Goal: Check status: Check status

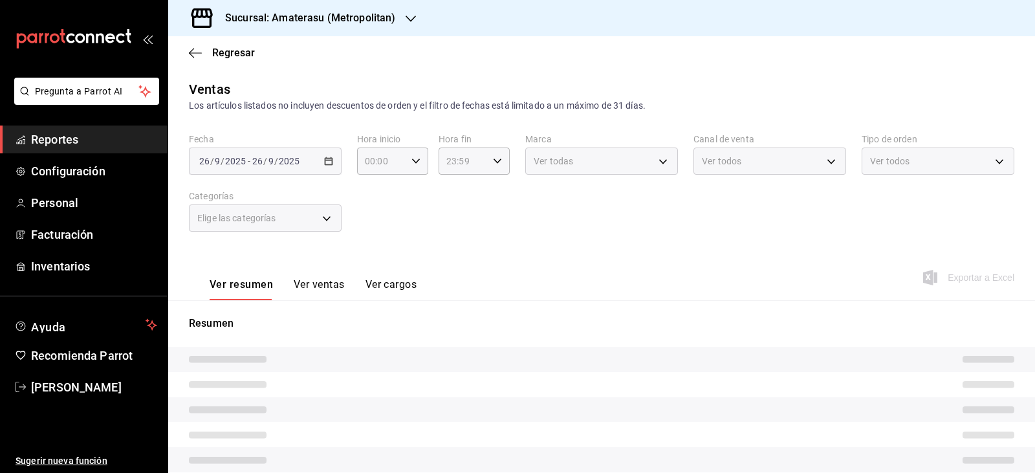
type input "05:00"
type input "e4cd7fcb-d45b-43ae-a99f-ad4ccfcd9032"
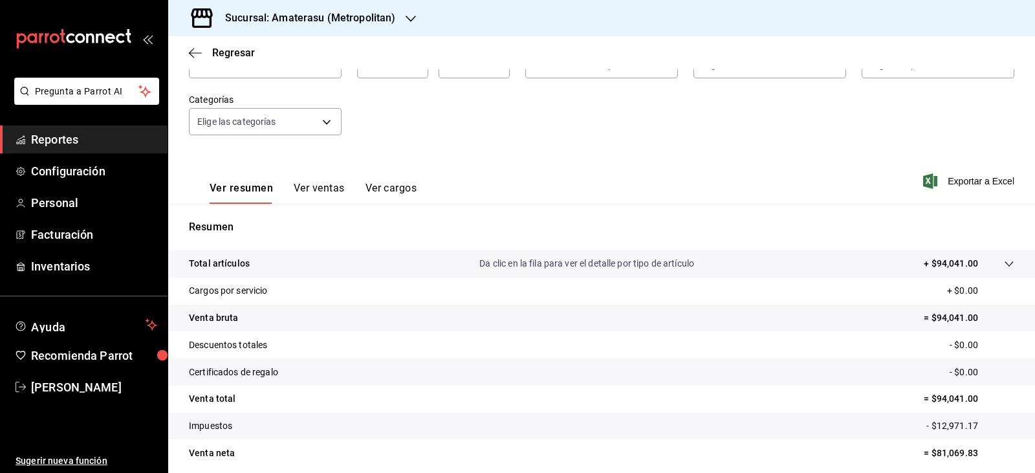
scroll to position [82, 0]
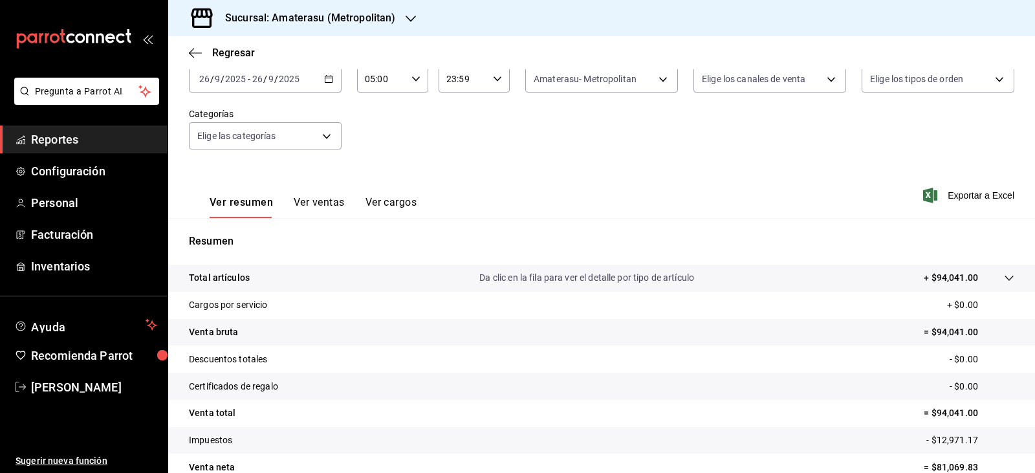
click at [786, 54] on div "Regresar" at bounding box center [601, 52] width 867 height 33
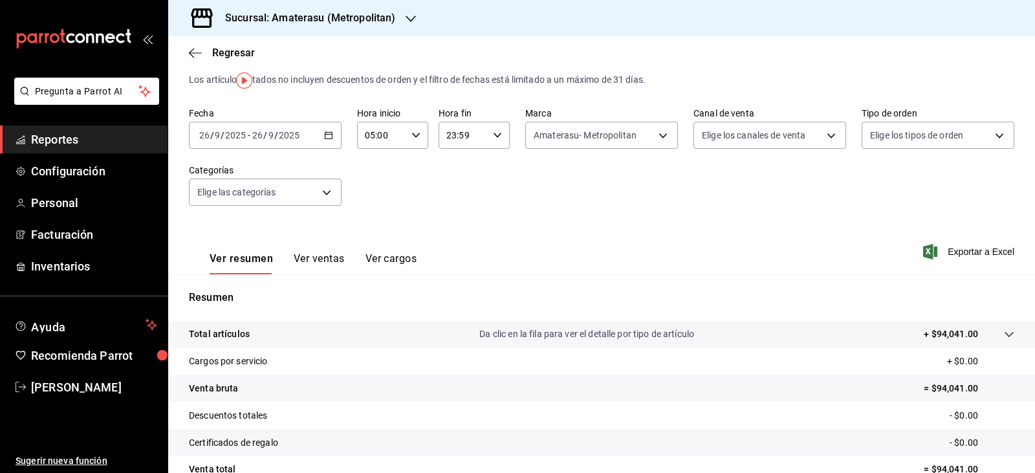
scroll to position [0, 0]
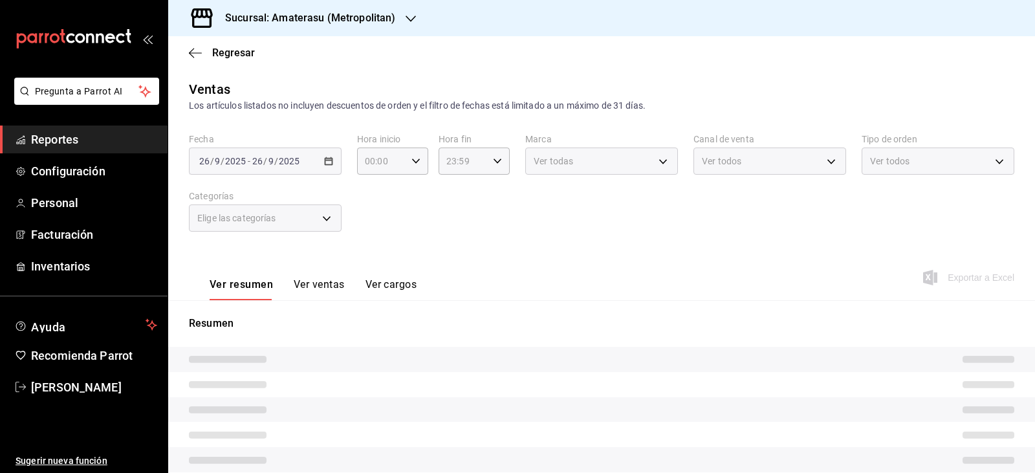
type input "05:00"
type input "f3afaab8-8c3d-4e49-a299-af9bdf6027b2"
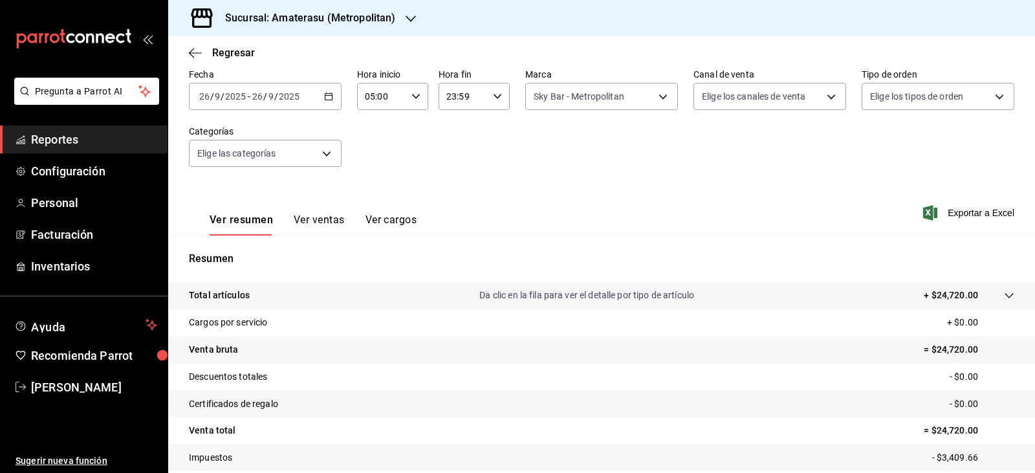
scroll to position [147, 0]
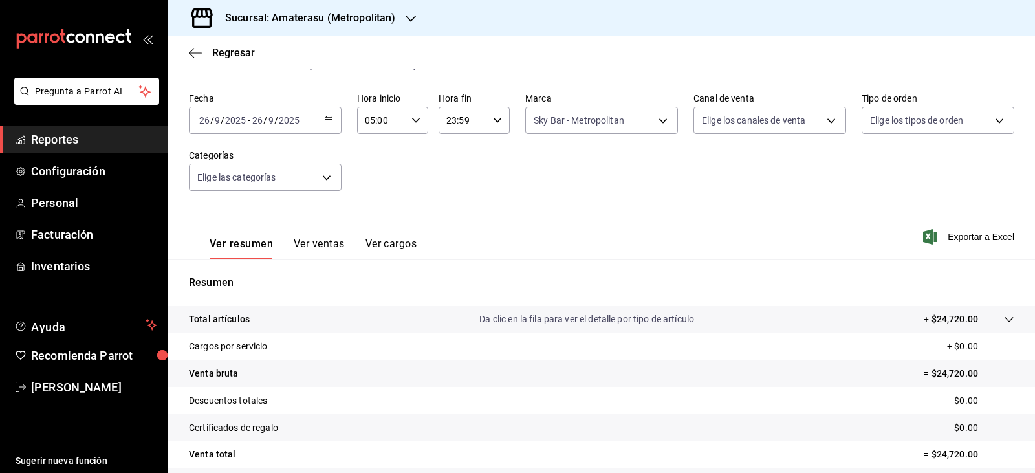
scroll to position [17, 0]
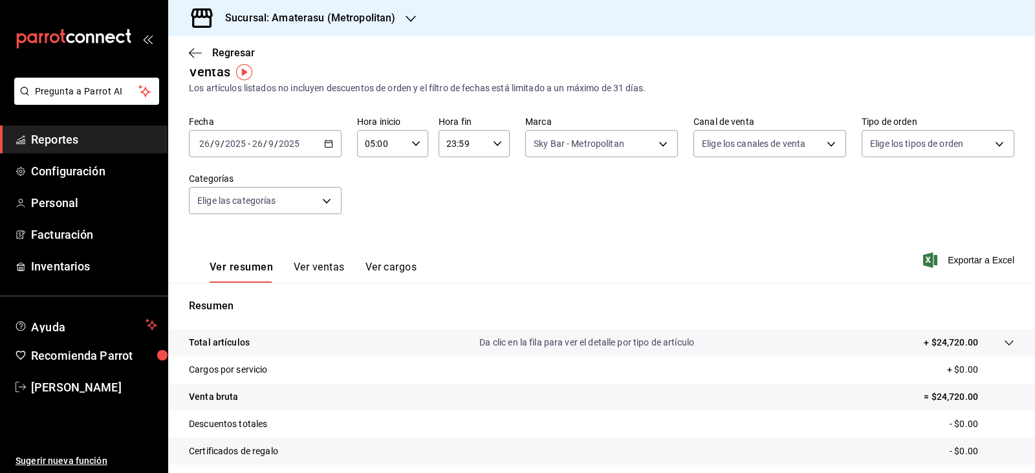
drag, startPoint x: 791, startPoint y: 261, endPoint x: 828, endPoint y: 348, distance: 94.6
drag, startPoint x: 828, startPoint y: 348, endPoint x: 505, endPoint y: 274, distance: 331.4
click at [505, 274] on div "Ver resumen Ver ventas Ver cargos Exportar a Excel" at bounding box center [601, 256] width 867 height 53
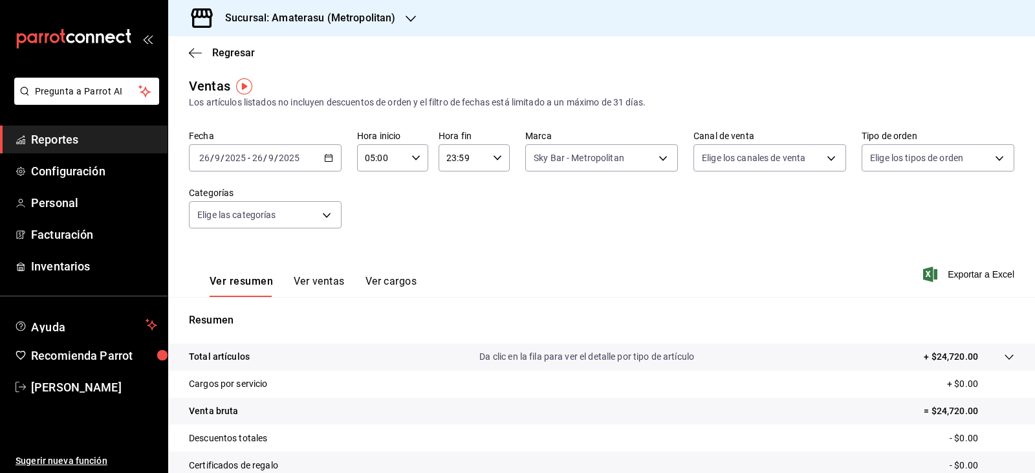
scroll to position [0, 0]
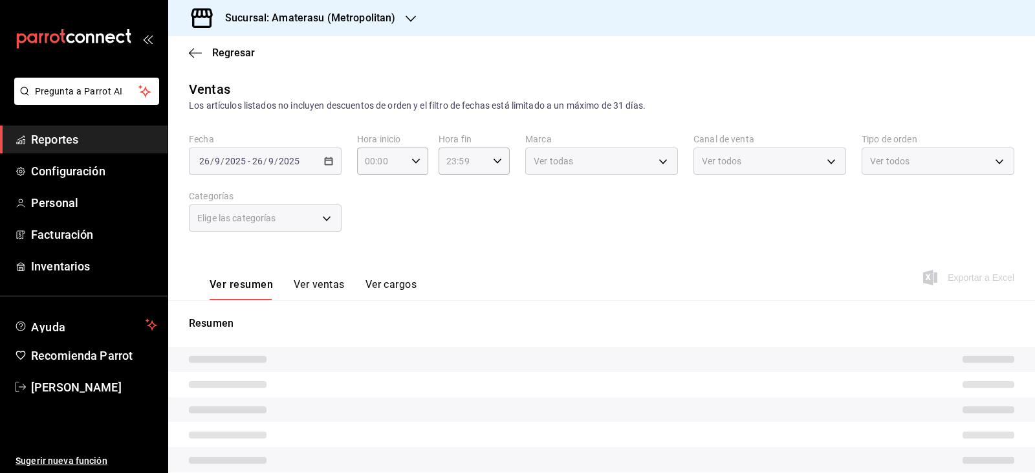
type input "05:00"
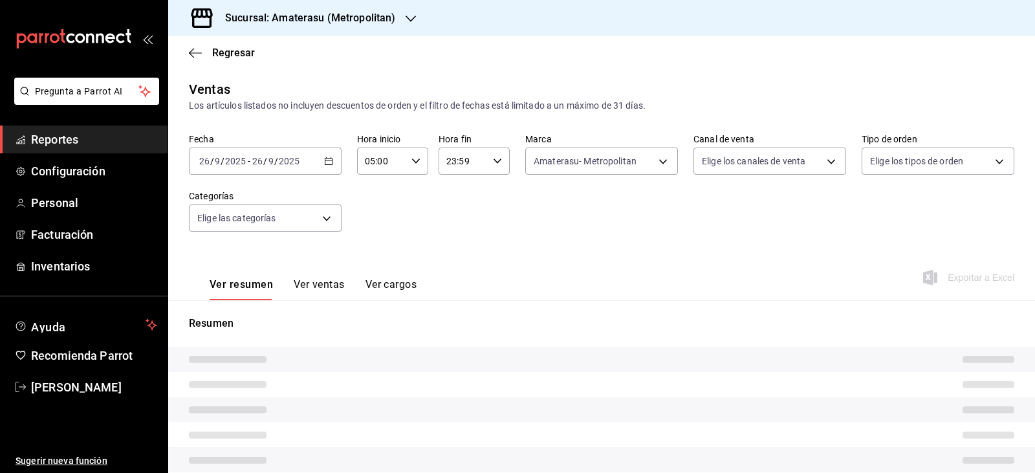
type input "e4cd7fcb-d45b-43ae-a99f-ad4ccfcd9032"
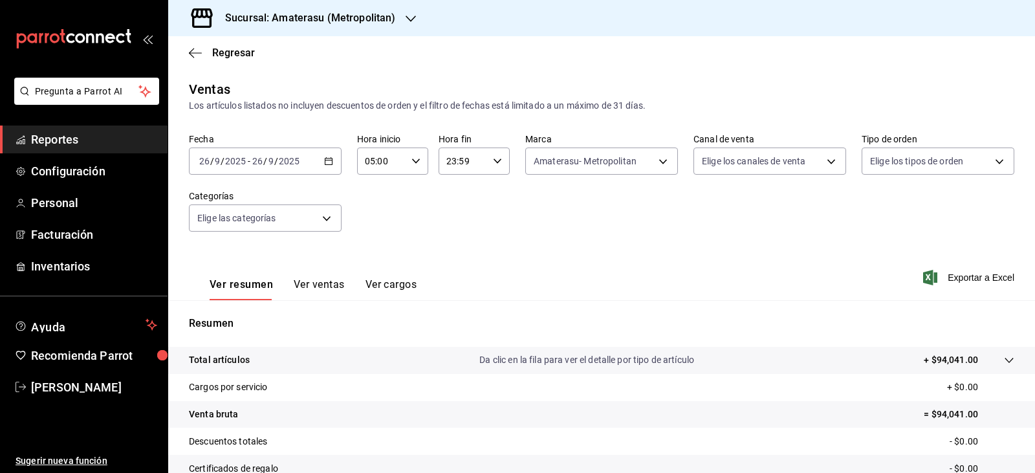
scroll to position [147, 0]
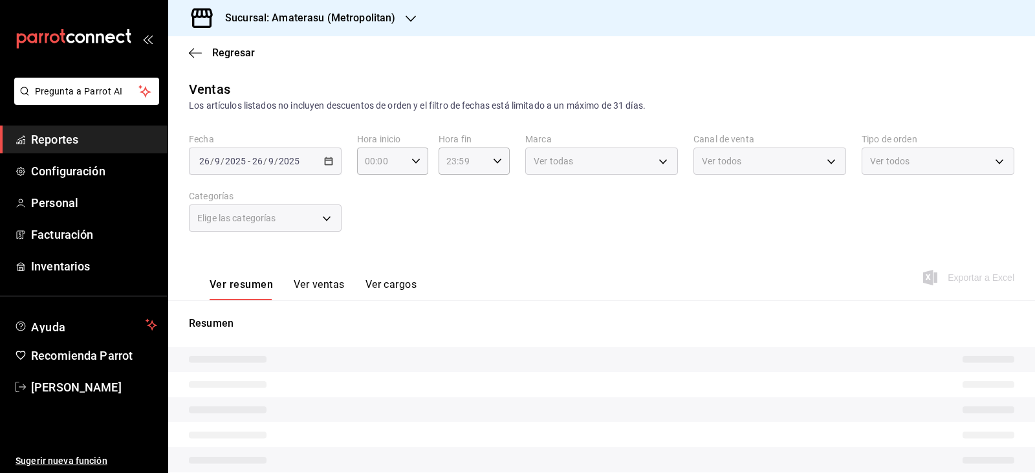
type input "05:00"
type input "f3afaab8-8c3d-4e49-a299-af9bdf6027b2"
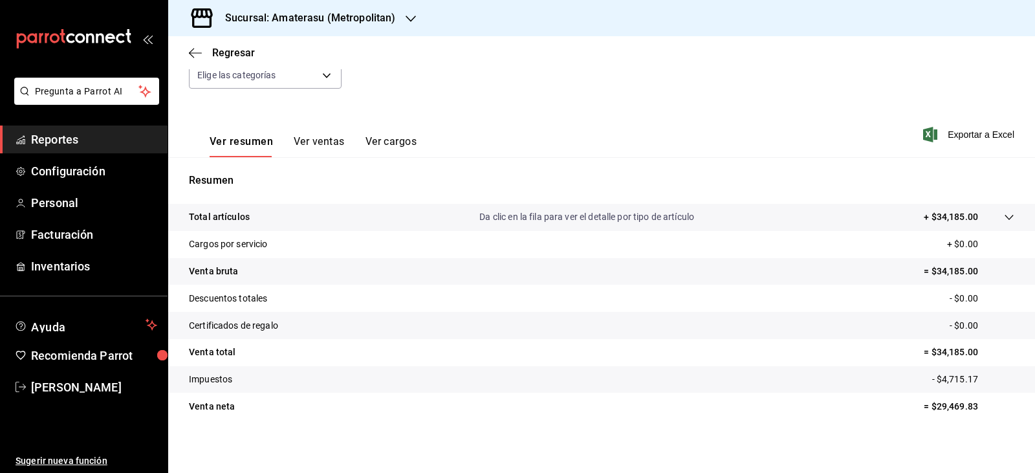
scroll to position [147, 0]
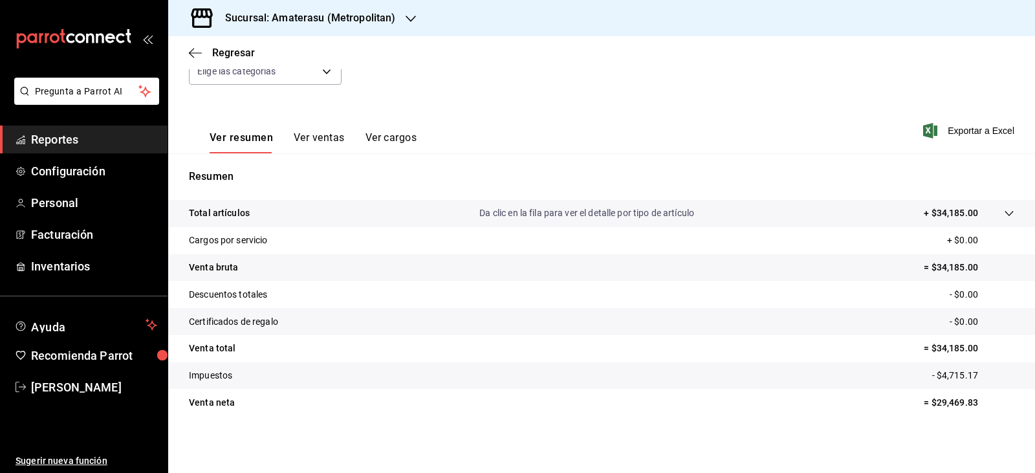
click at [397, 408] on tr "Venta neta = $29,469.83" at bounding box center [601, 402] width 867 height 27
drag, startPoint x: 406, startPoint y: 228, endPoint x: 361, endPoint y: 206, distance: 50.4
click at [406, 228] on tr "Cargos por servicio + $0.00" at bounding box center [601, 240] width 867 height 27
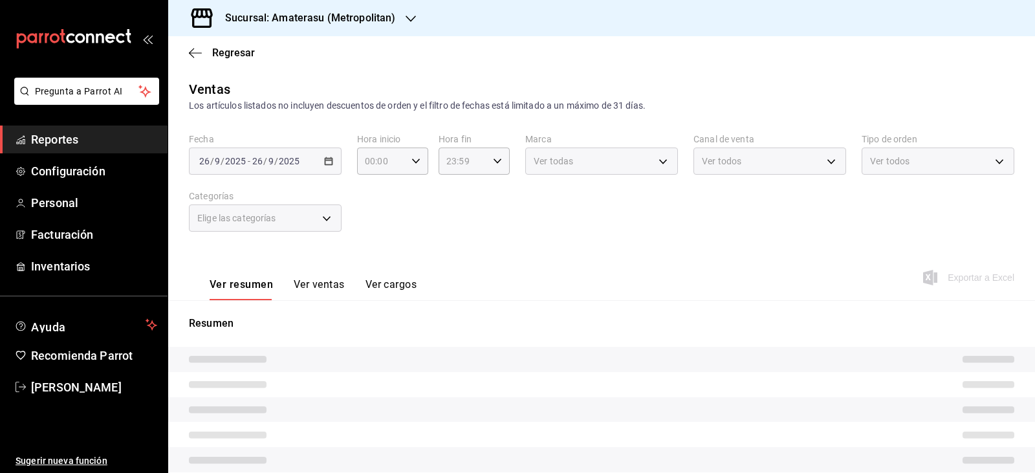
type input "05:00"
type input "e4cd7fcb-d45b-43ae-a99f-ad4ccfcd9032"
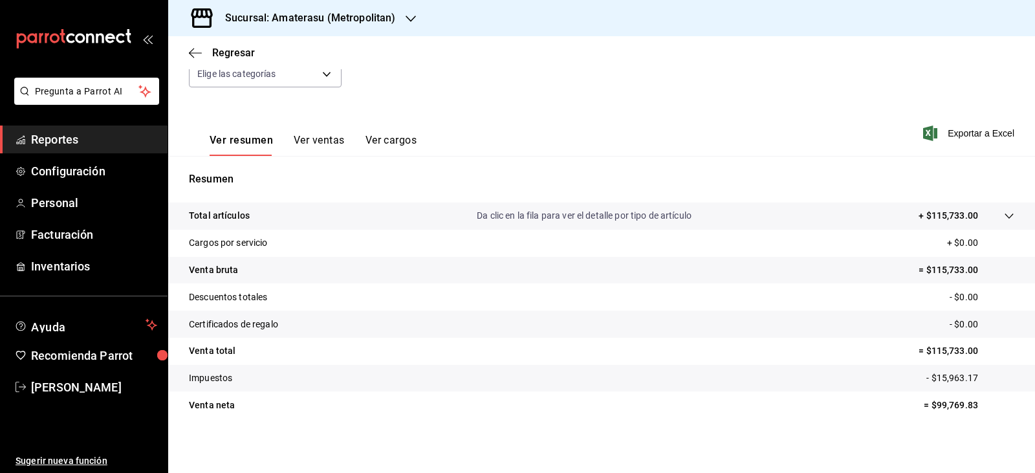
scroll to position [147, 0]
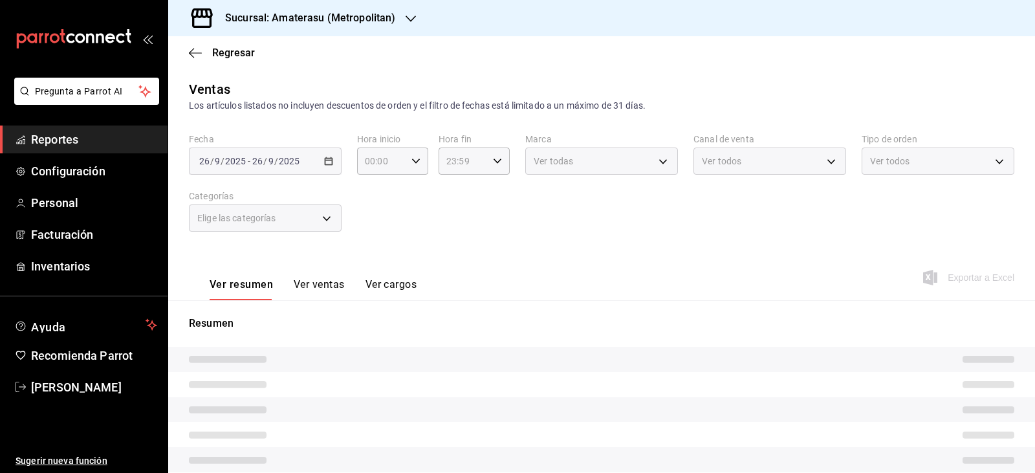
type input "05:00"
type input "f3afaab8-8c3d-4e49-a299-af9bdf6027b2"
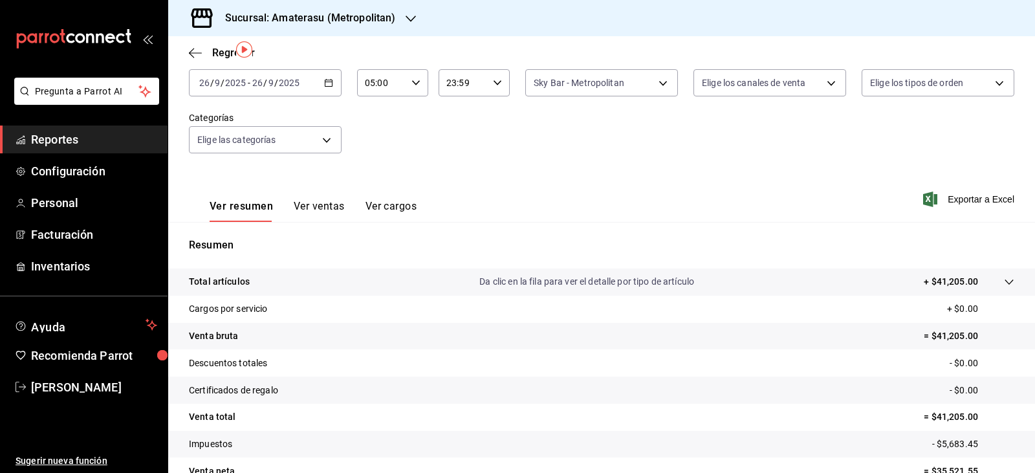
scroll to position [129, 0]
